Goal: Task Accomplishment & Management: Manage account settings

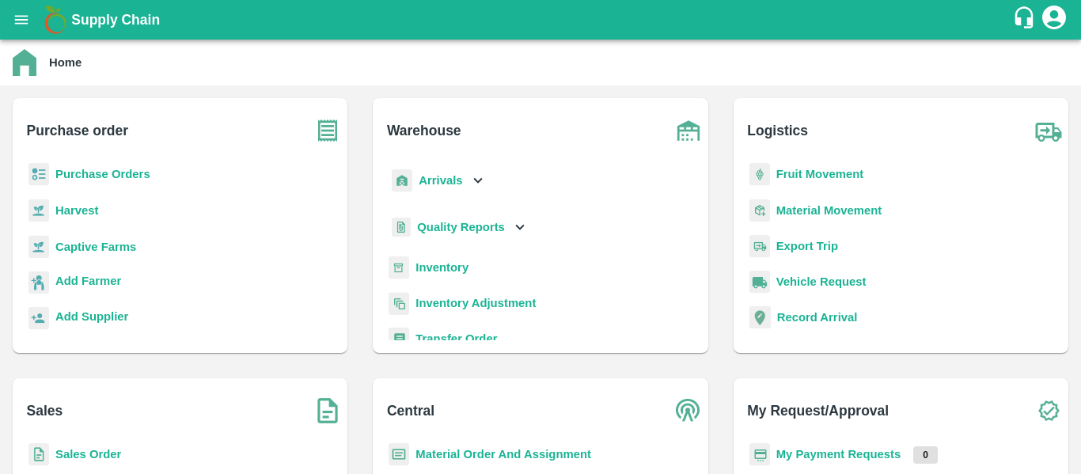
click at [117, 176] on b "Purchase Orders" at bounding box center [102, 174] width 95 height 13
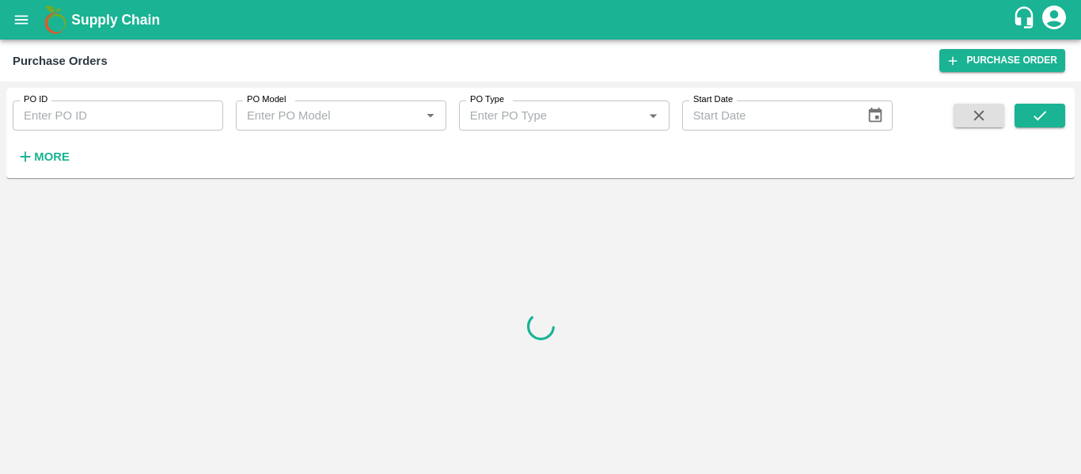
click at [60, 159] on strong "More" at bounding box center [52, 156] width 36 height 13
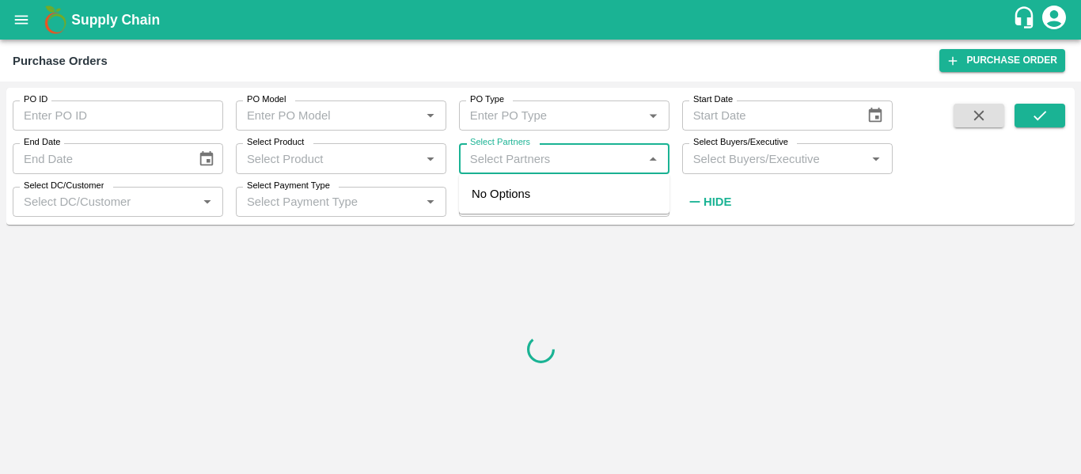
click at [476, 161] on input "Select Partners" at bounding box center [551, 158] width 175 height 21
paste input "8767791798"
type input "8767791798"
click at [552, 221] on div "Shivani Shankar Banakar -Sangamner, Ahmednagar-8767791798" at bounding box center [611, 203] width 191 height 36
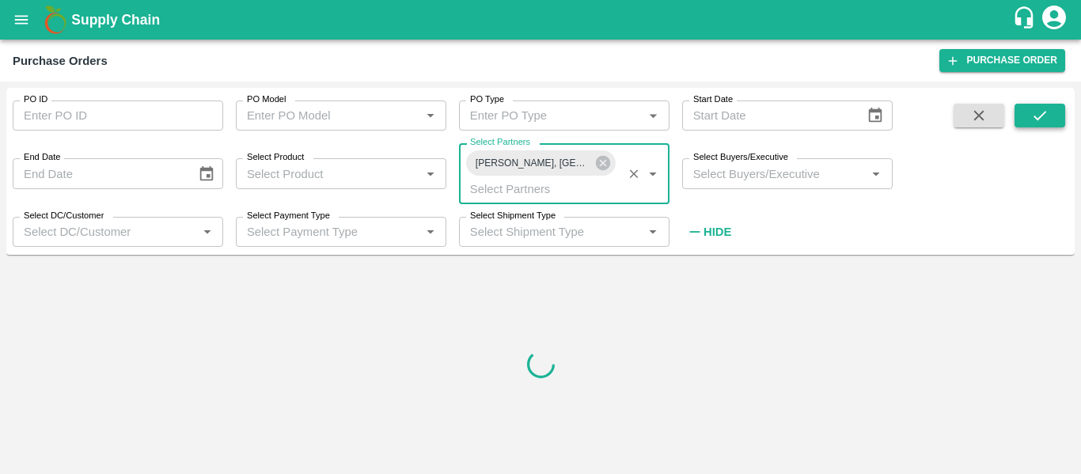
click at [1043, 116] on icon "submit" at bounding box center [1039, 115] width 17 height 17
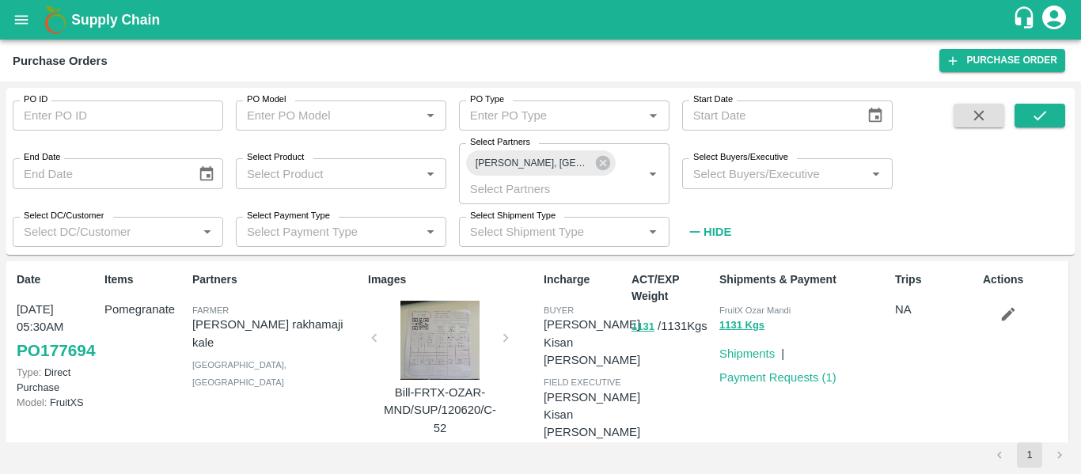
click at [1047, 132] on span at bounding box center [1039, 175] width 51 height 142
click at [1043, 125] on button "submit" at bounding box center [1039, 116] width 51 height 24
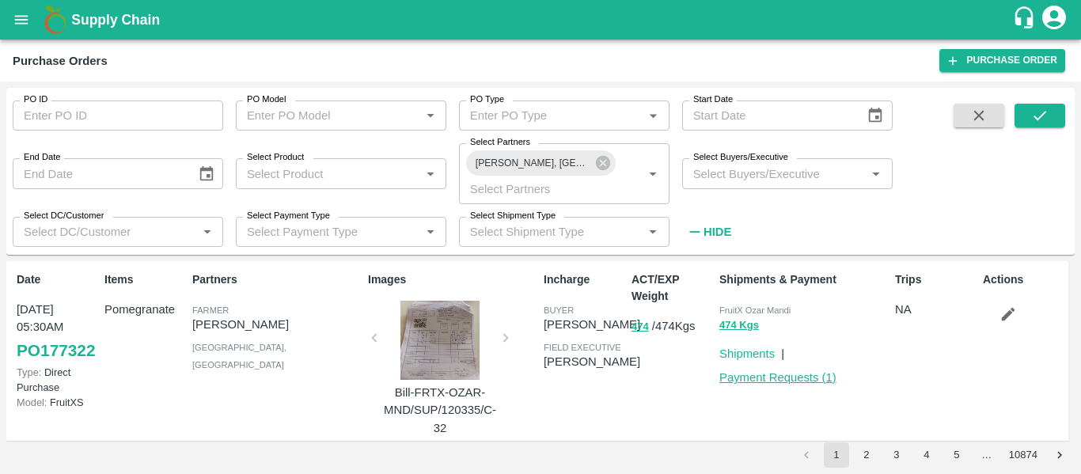
click at [800, 373] on link "Payment Requests ( 1 )" at bounding box center [777, 377] width 117 height 13
